Goal: Task Accomplishment & Management: Manage account settings

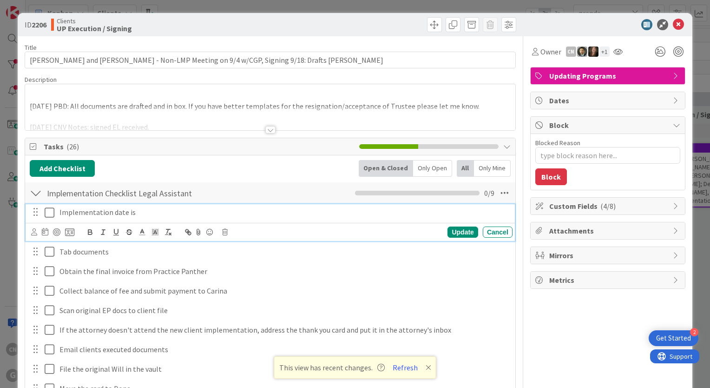
click at [183, 210] on p "Implementation date is" at bounding box center [283, 212] width 449 height 11
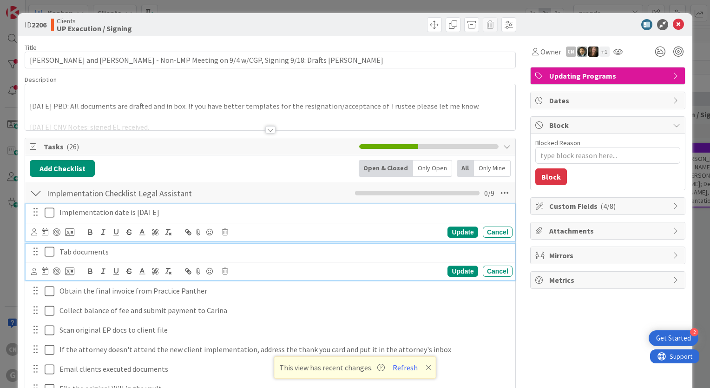
click at [309, 256] on p "Tab documents" at bounding box center [283, 251] width 449 height 11
click at [243, 207] on p "Implementation date is 9-18-25" at bounding box center [283, 212] width 449 height 11
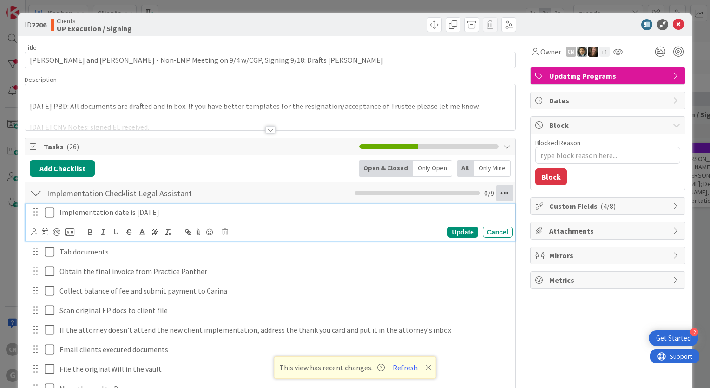
click at [500, 194] on icon at bounding box center [504, 192] width 17 height 17
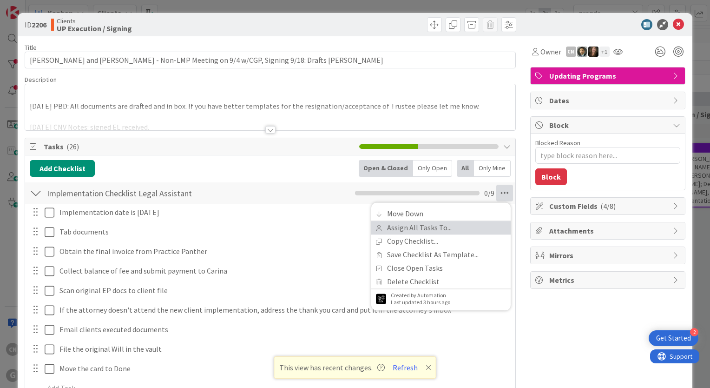
click at [407, 231] on link "Assign All Tasks To..." at bounding box center [440, 227] width 139 height 13
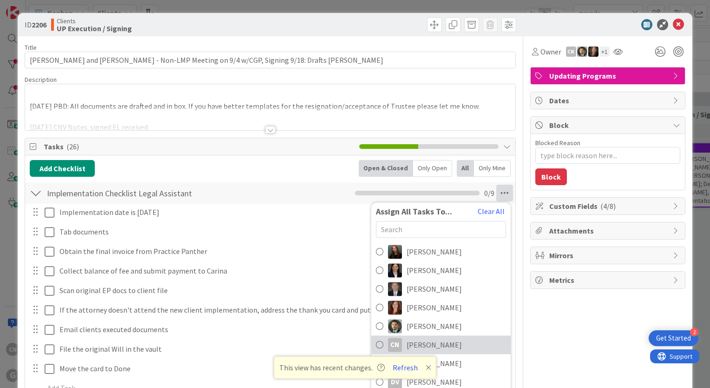
drag, startPoint x: 423, startPoint y: 340, endPoint x: 348, endPoint y: 330, distance: 75.5
click at [423, 339] on span "[PERSON_NAME]" at bounding box center [434, 344] width 55 height 11
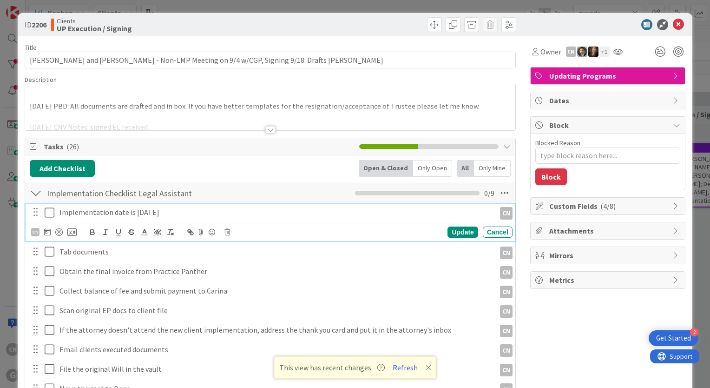
click at [49, 213] on icon at bounding box center [50, 212] width 10 height 11
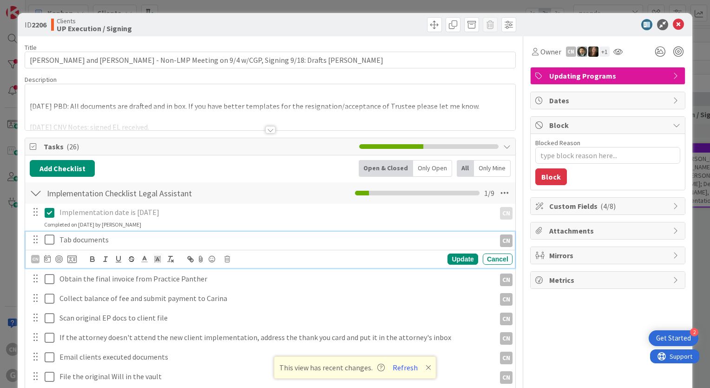
click at [127, 232] on div "Tab documents" at bounding box center [276, 239] width 440 height 16
click at [48, 237] on icon at bounding box center [50, 239] width 10 height 11
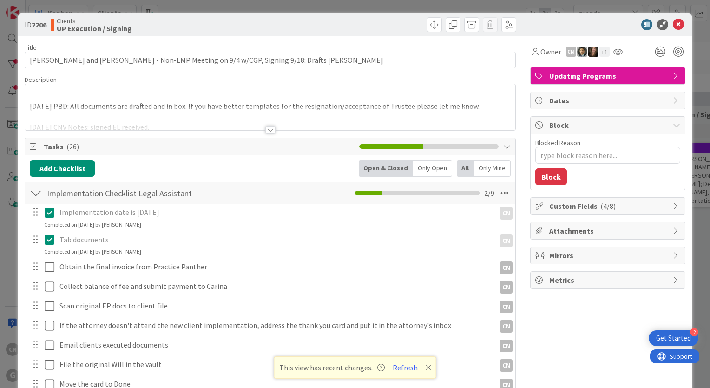
type textarea "x"
drag, startPoint x: 676, startPoint y: 25, endPoint x: 651, endPoint y: 10, distance: 28.5
click at [675, 23] on icon at bounding box center [678, 24] width 11 height 11
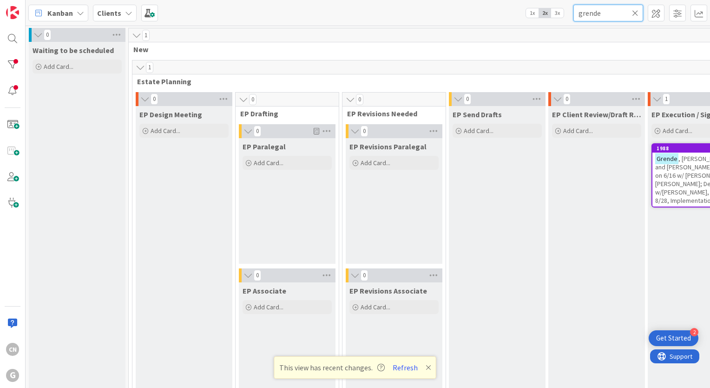
drag, startPoint x: 599, startPoint y: 17, endPoint x: 526, endPoint y: 34, distance: 75.4
click at [531, 33] on div "Kanban Clients 1x 2x 3x grende 0 Waiting to be scheduled Add Card... 1 New 1 Es…" at bounding box center [368, 194] width 684 height 388
type input "paull"
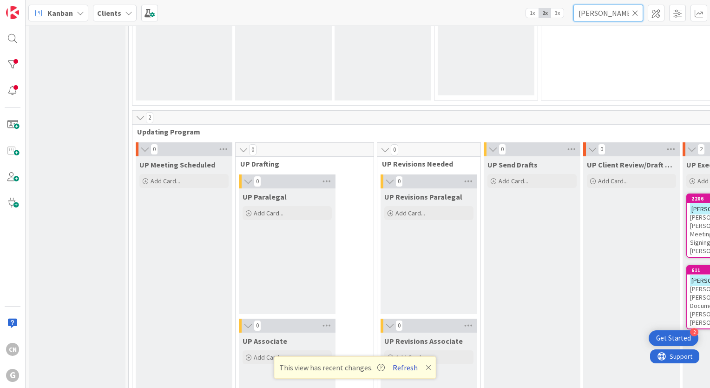
scroll to position [1251, 0]
click at [408, 368] on button "Refresh" at bounding box center [405, 367] width 32 height 12
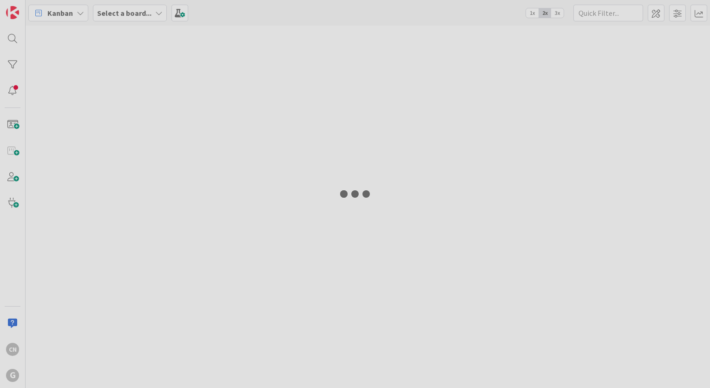
type input "[PERSON_NAME]"
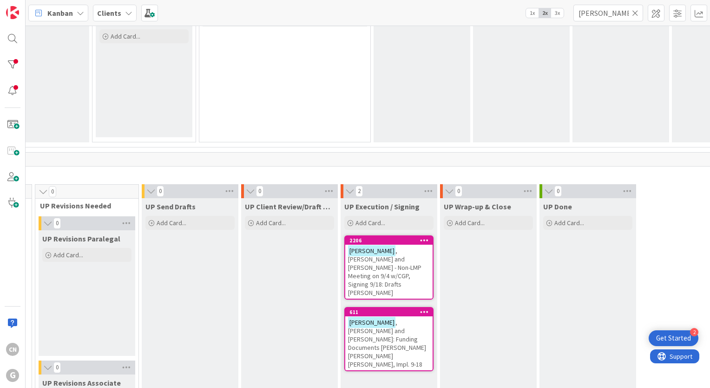
scroll to position [1209, 342]
click at [348, 261] on span ", Jonathan and Nancy - Non-LMP Meeting on 9/4 w/CGP, Signing 9/18: Drafts Paul …" at bounding box center [384, 272] width 73 height 50
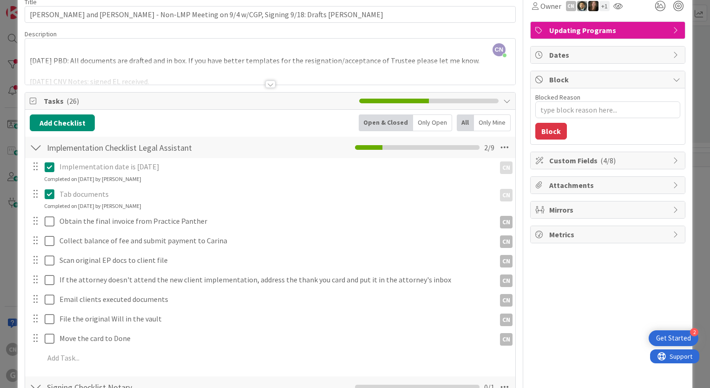
scroll to position [46, 0]
type textarea "x"
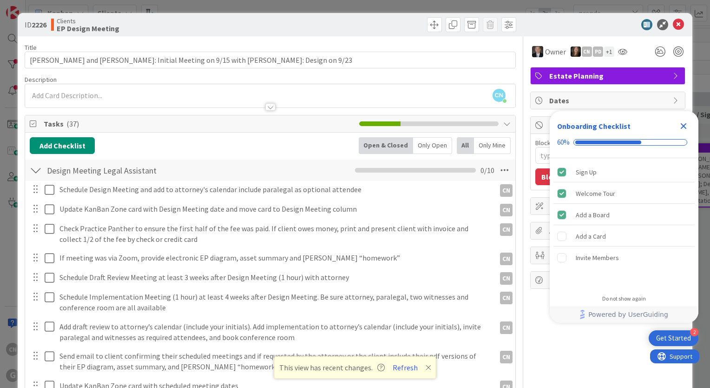
type textarea "x"
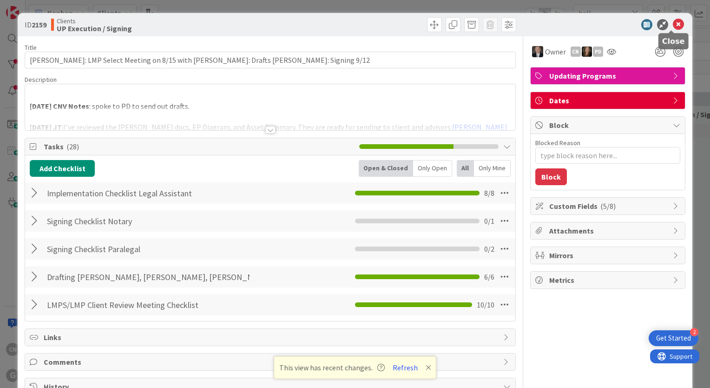
click at [673, 24] on icon at bounding box center [678, 24] width 11 height 11
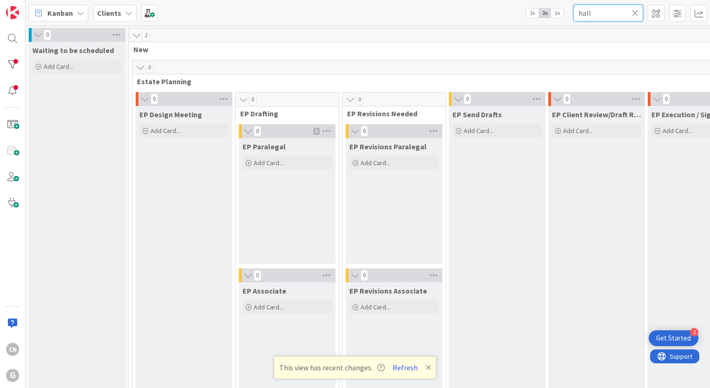
click at [597, 14] on input "hall" at bounding box center [608, 13] width 70 height 17
click at [427, 366] on icon at bounding box center [429, 366] width 6 height 7
